Goal: Information Seeking & Learning: Learn about a topic

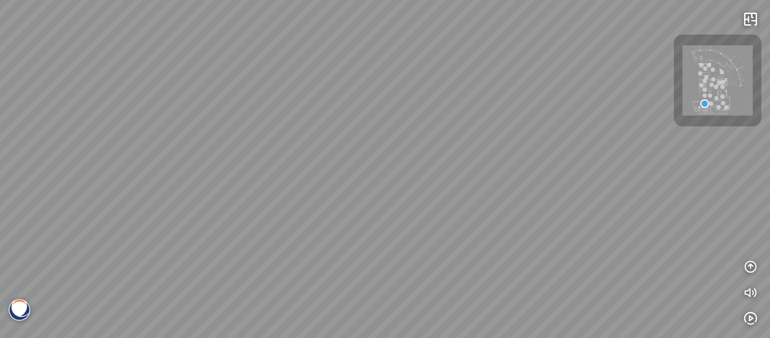
drag, startPoint x: 386, startPoint y: 163, endPoint x: 734, endPoint y: 194, distance: 350.3
click at [734, 194] on div at bounding box center [385, 169] width 770 height 338
drag, startPoint x: 358, startPoint y: 157, endPoint x: 685, endPoint y: 205, distance: 330.8
click at [685, 205] on div at bounding box center [385, 169] width 770 height 338
drag, startPoint x: 214, startPoint y: 150, endPoint x: 598, endPoint y: 139, distance: 384.1
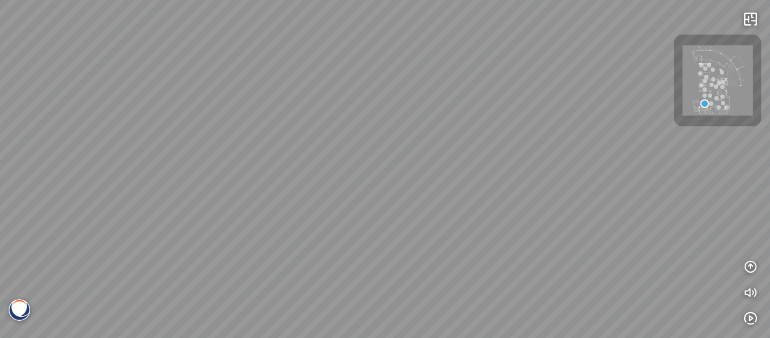
click at [583, 139] on div at bounding box center [385, 169] width 770 height 338
drag, startPoint x: 181, startPoint y: 182, endPoint x: 508, endPoint y: 170, distance: 326.4
click at [504, 169] on div at bounding box center [385, 169] width 770 height 338
click at [352, 165] on div at bounding box center [385, 169] width 770 height 338
click at [751, 262] on icon "button" at bounding box center [750, 266] width 13 height 13
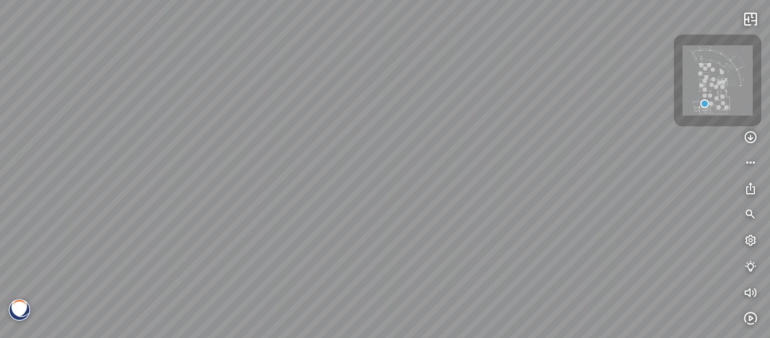
drag, startPoint x: 451, startPoint y: 171, endPoint x: 673, endPoint y: 141, distance: 223.5
click at [637, 145] on div at bounding box center [385, 169] width 770 height 338
drag, startPoint x: 354, startPoint y: 193, endPoint x: 583, endPoint y: 186, distance: 229.6
click at [553, 186] on div at bounding box center [385, 169] width 770 height 338
drag, startPoint x: 419, startPoint y: 191, endPoint x: 644, endPoint y: 230, distance: 228.0
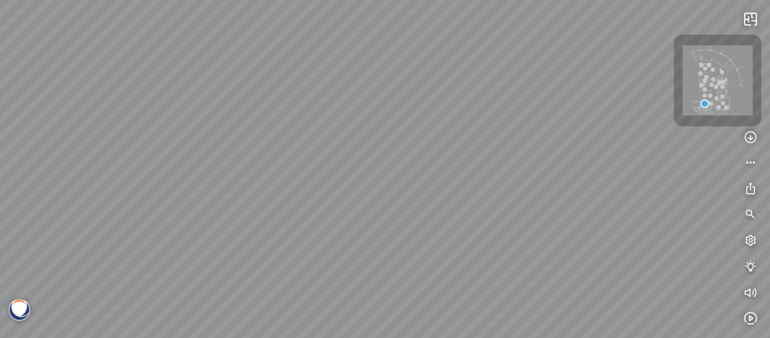
click at [675, 225] on div at bounding box center [385, 169] width 770 height 338
drag, startPoint x: 502, startPoint y: 240, endPoint x: 518, endPoint y: 241, distance: 15.7
click at [518, 241] on div at bounding box center [385, 169] width 770 height 338
click at [342, 228] on div at bounding box center [385, 169] width 770 height 338
click at [361, 220] on div at bounding box center [385, 169] width 770 height 338
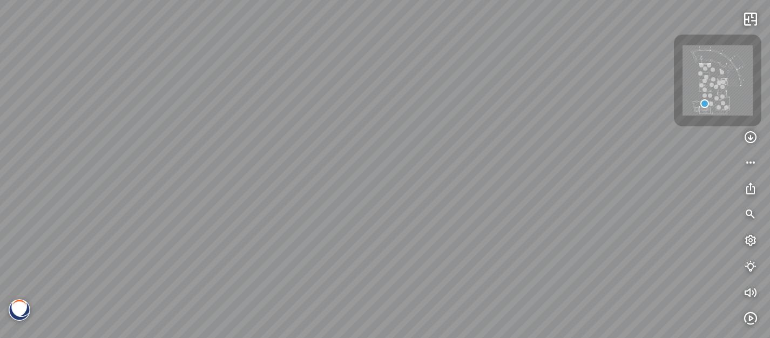
click at [361, 220] on div at bounding box center [385, 169] width 770 height 338
drag, startPoint x: 361, startPoint y: 220, endPoint x: 385, endPoint y: 163, distance: 61.8
click at [385, 163] on div at bounding box center [385, 169] width 770 height 338
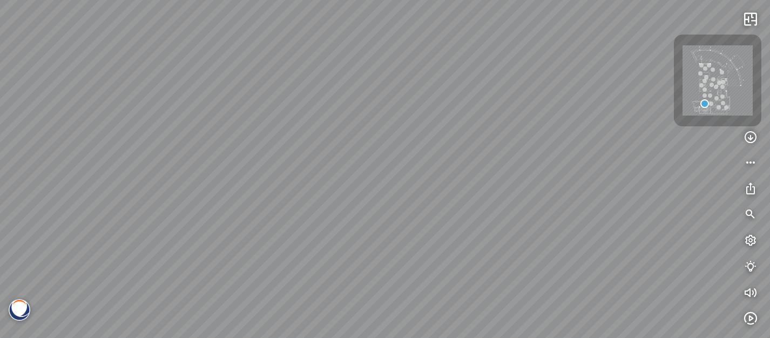
click at [704, 96] on div at bounding box center [705, 95] width 4 height 4
drag, startPoint x: 543, startPoint y: 146, endPoint x: 517, endPoint y: 171, distance: 36.3
click at [517, 171] on div "Venatino® - BQ8660 Nero [PERSON_NAME]® - BQ8740 Venatino® - BQ8660" at bounding box center [385, 169] width 770 height 338
click at [467, 77] on div at bounding box center [465, 75] width 18 height 18
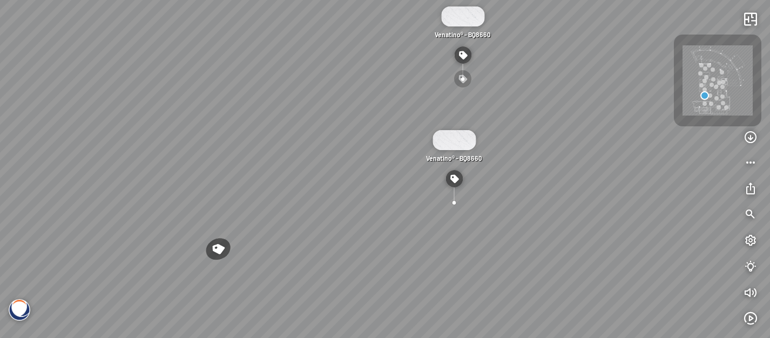
click at [464, 79] on div "Venatino® - BQ8660 Nero [PERSON_NAME]® - BQ8740 Venatino® - BQ8660" at bounding box center [385, 169] width 770 height 338
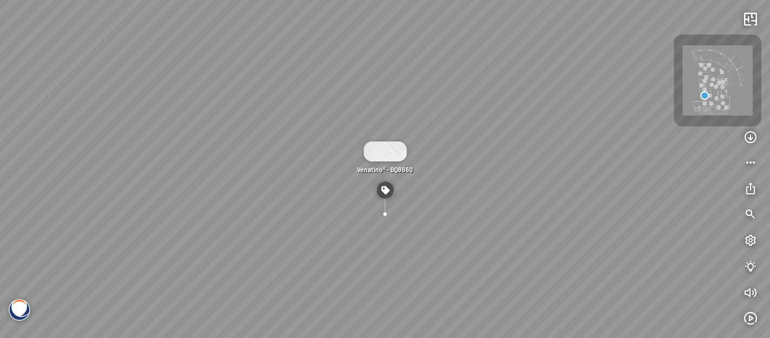
click at [450, 178] on div "Venatino® - BQ8660 Nero [PERSON_NAME]® - BQ8740 Venatino® - BQ8660 INFO: krpano…" at bounding box center [385, 169] width 770 height 338
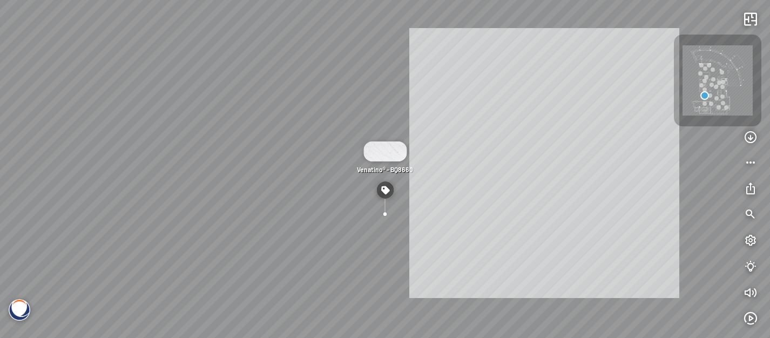
drag, startPoint x: 544, startPoint y: 163, endPoint x: 335, endPoint y: 160, distance: 209.0
click at [335, 160] on div "Venatino® - BQ8660 Nero [PERSON_NAME]® - BQ8740 Venatino® - BQ8660" at bounding box center [385, 169] width 770 height 338
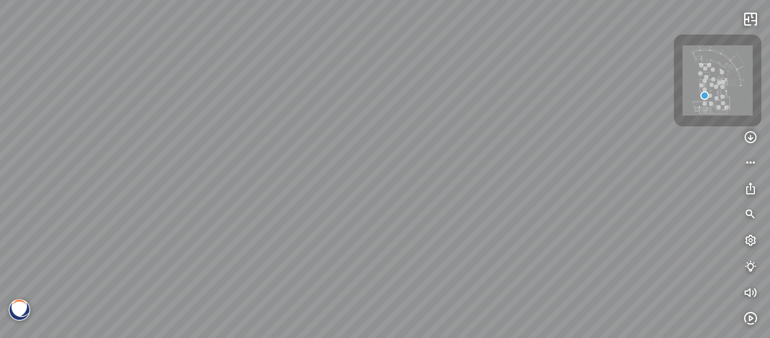
drag, startPoint x: 436, startPoint y: 140, endPoint x: 173, endPoint y: 117, distance: 264.0
click at [172, 118] on div "Venatino® - BQ8660 Nero [PERSON_NAME]® - BQ8740 Venatino® - BQ8660" at bounding box center [385, 169] width 770 height 338
drag, startPoint x: 624, startPoint y: 193, endPoint x: 350, endPoint y: 158, distance: 275.4
click at [350, 158] on div "Venatino® - BQ8660 Nero [PERSON_NAME]® - BQ8740 Venatino® - BQ8660" at bounding box center [385, 169] width 770 height 338
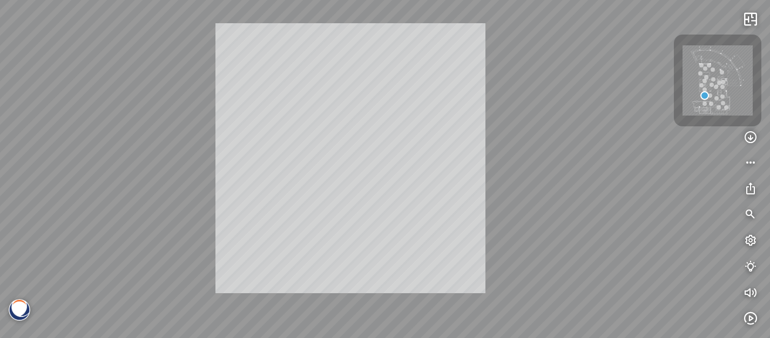
click at [350, 158] on div "Venatino® - BQ8660 Nero [PERSON_NAME]® - BQ8740 Venatino® - BQ8660 INFO: krpano…" at bounding box center [385, 169] width 770 height 338
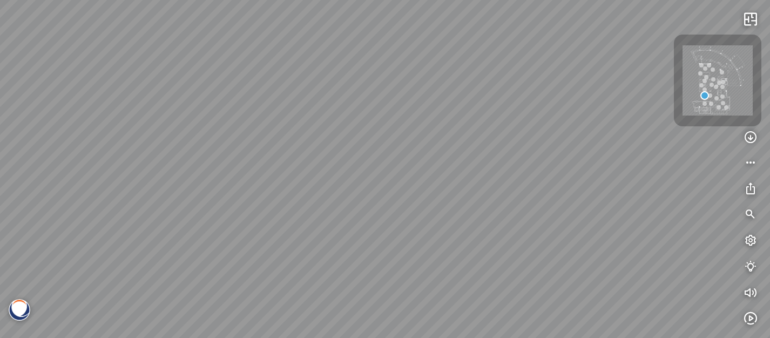
click at [711, 94] on div at bounding box center [710, 95] width 4 height 4
drag, startPoint x: 550, startPoint y: 119, endPoint x: 391, endPoint y: 130, distance: 159.6
click at [391, 130] on div at bounding box center [385, 169] width 770 height 338
